Goal: Task Accomplishment & Management: Use online tool/utility

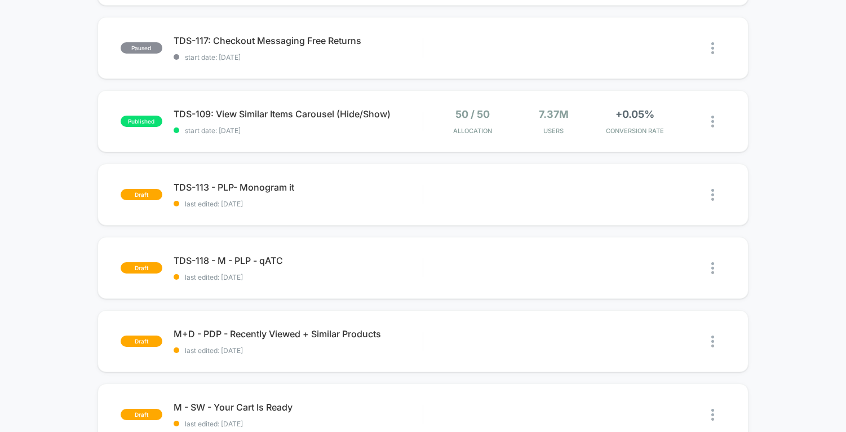
scroll to position [553, 0]
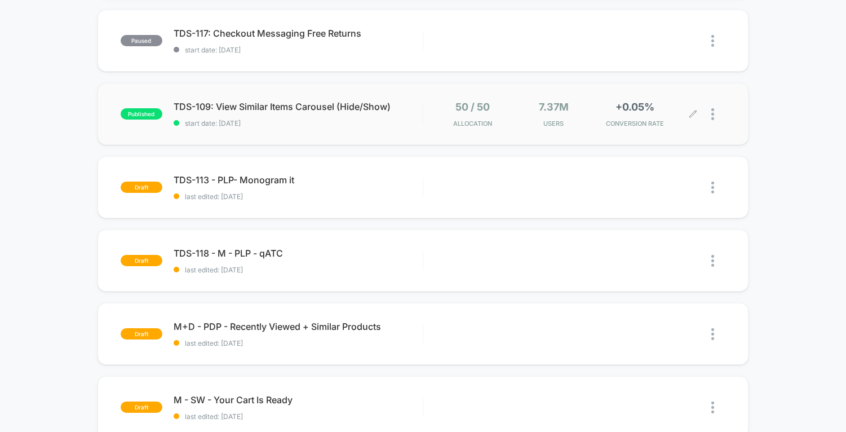
click at [715, 114] on div at bounding box center [718, 114] width 14 height 26
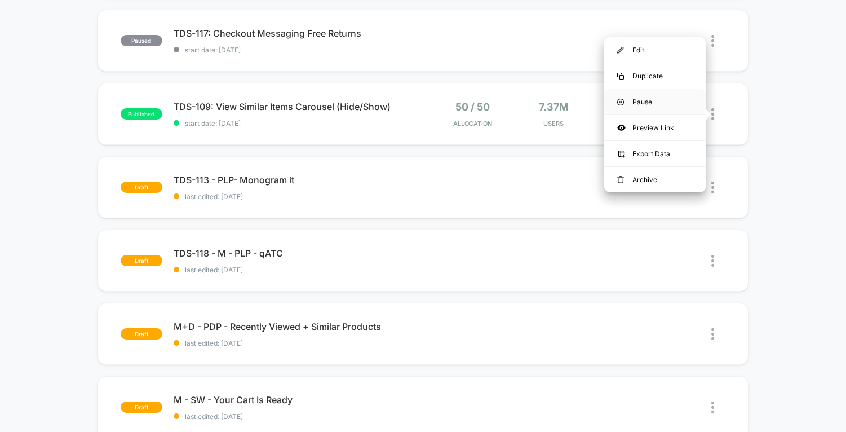
click at [625, 101] on div "Pause" at bounding box center [654, 101] width 101 height 25
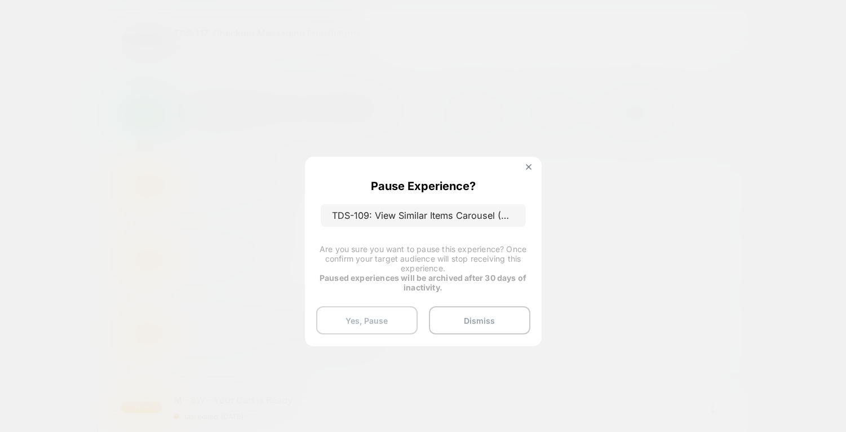
click at [369, 317] on button "Yes, Pause" at bounding box center [366, 320] width 101 height 28
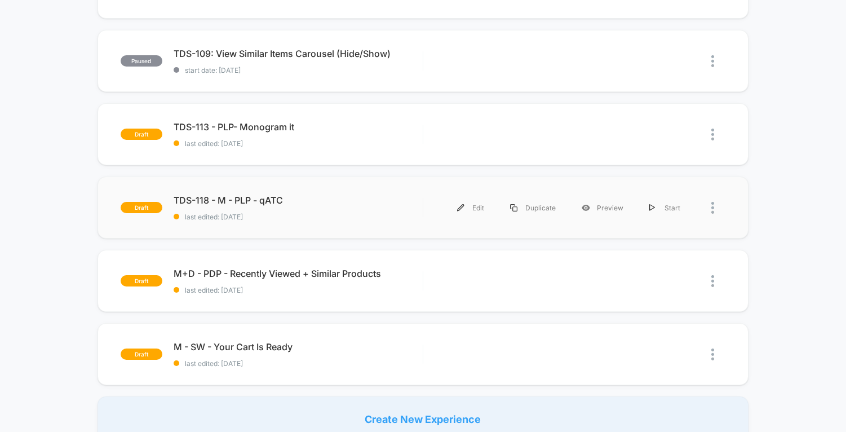
scroll to position [615, 0]
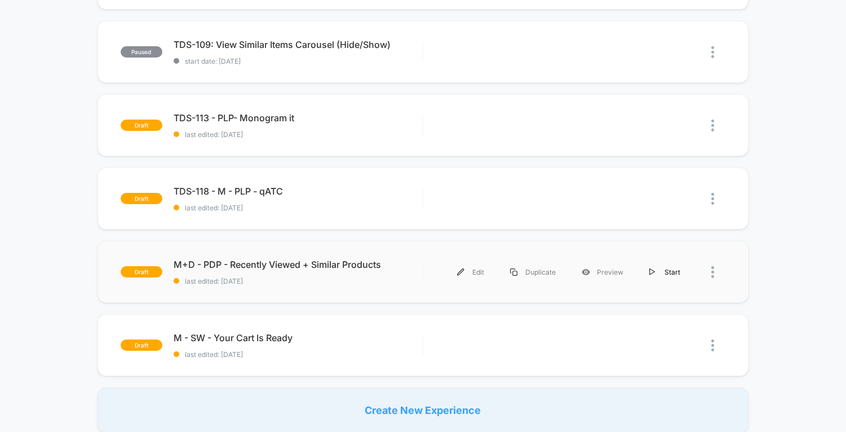
click at [659, 272] on div "Start" at bounding box center [664, 271] width 57 height 25
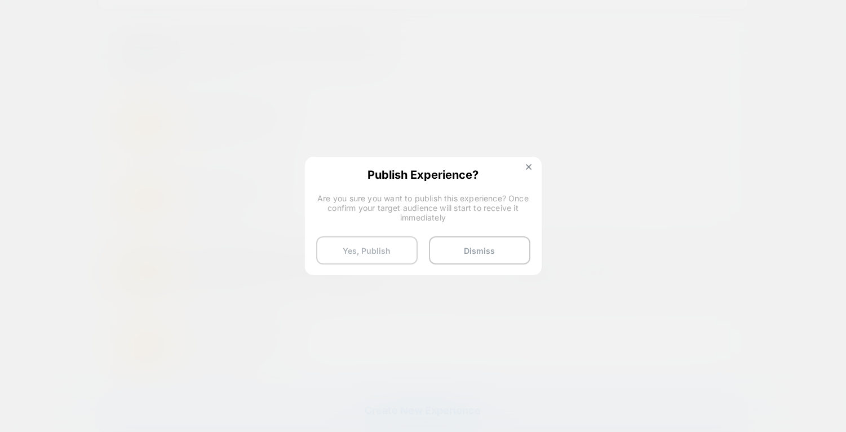
click at [349, 244] on button "Yes, Publish" at bounding box center [366, 250] width 101 height 28
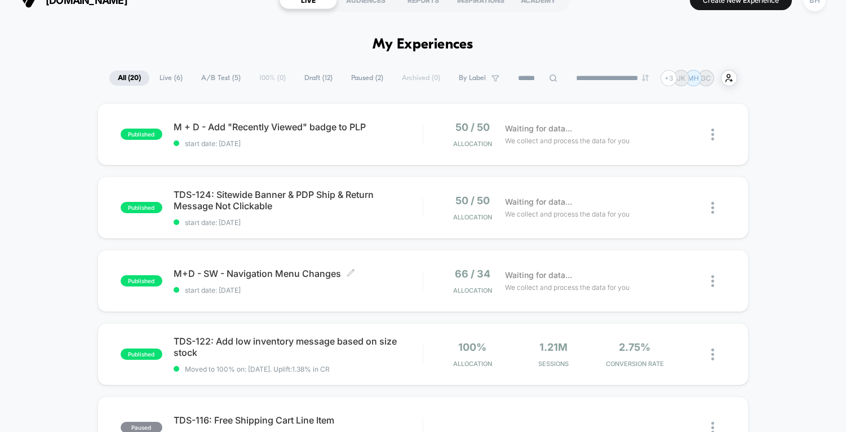
scroll to position [0, 0]
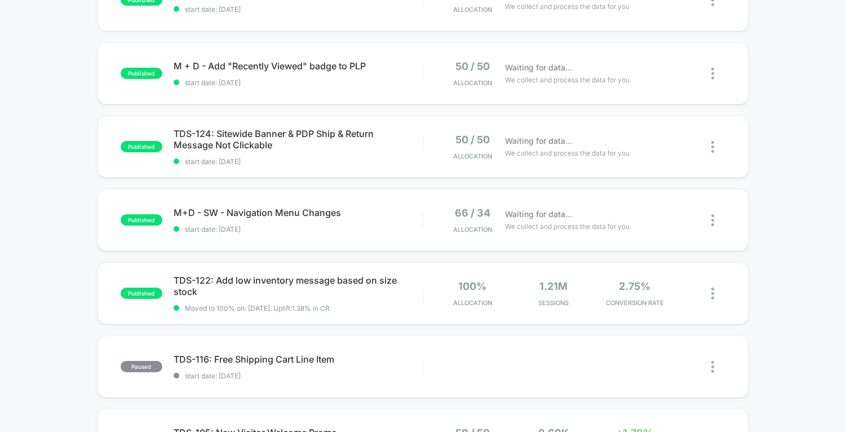
scroll to position [154, 0]
click at [714, 298] on div at bounding box center [718, 292] width 14 height 26
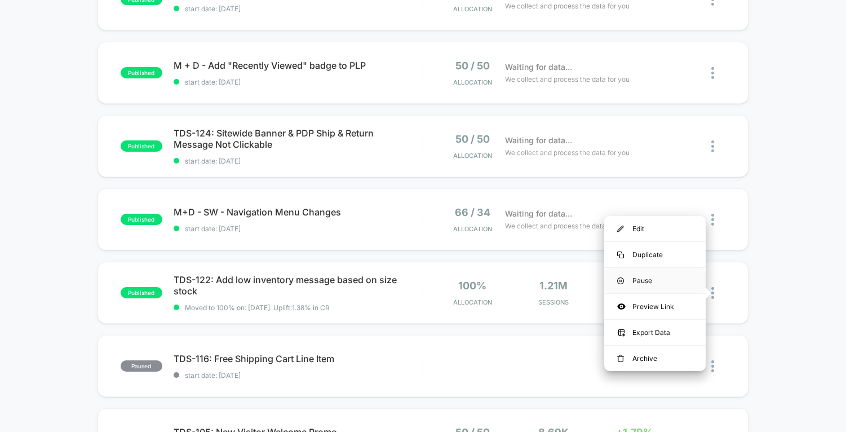
click at [639, 278] on div "Pause" at bounding box center [654, 280] width 101 height 25
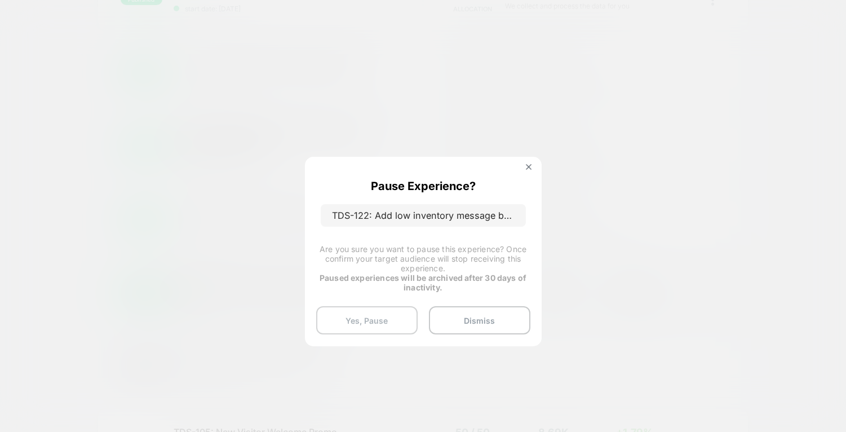
click at [384, 317] on button "Yes, Pause" at bounding box center [366, 320] width 101 height 28
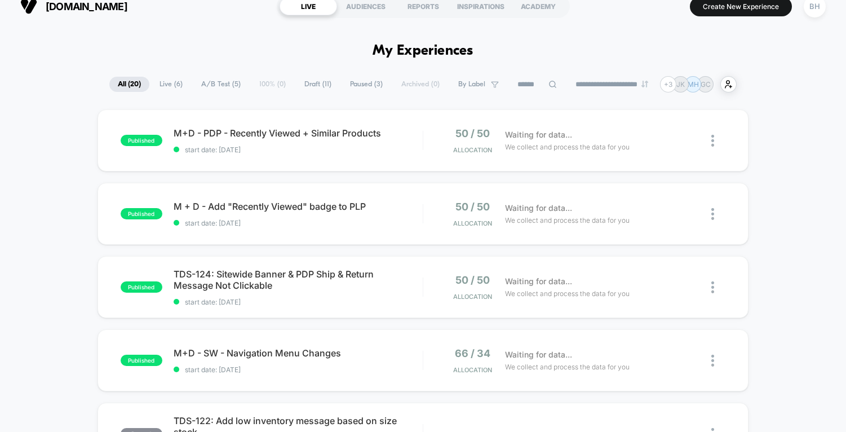
scroll to position [0, 0]
